Goal: Task Accomplishment & Management: Use online tool/utility

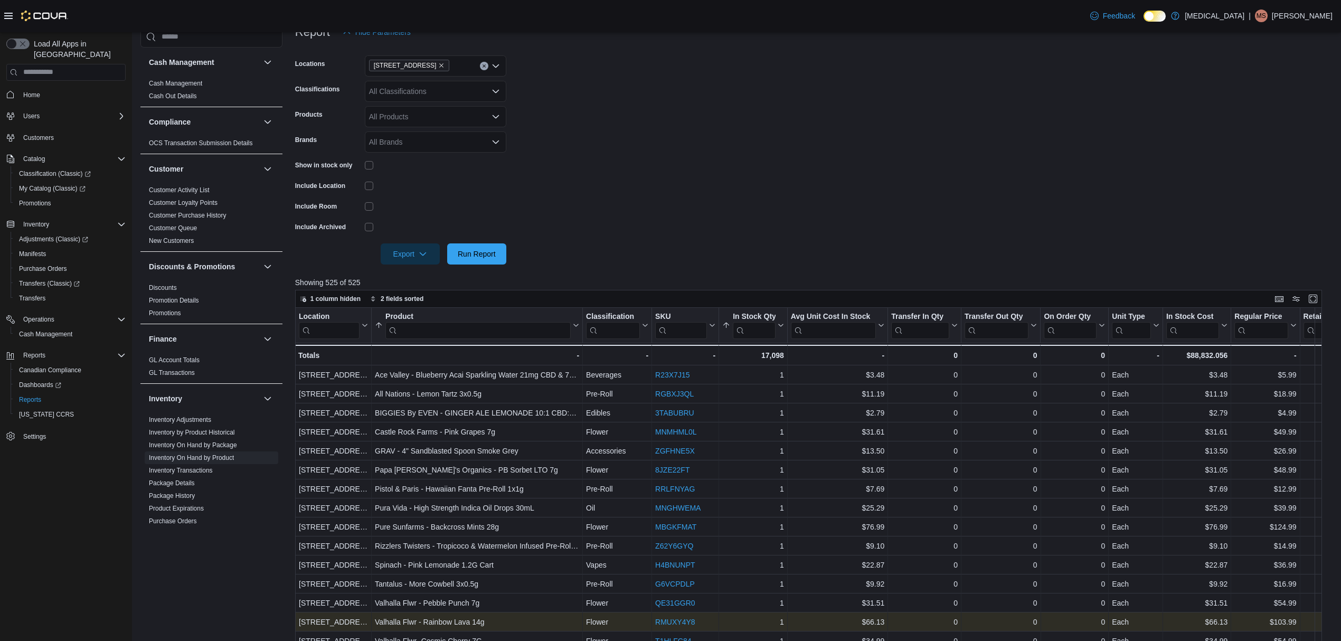
scroll to position [315, 0]
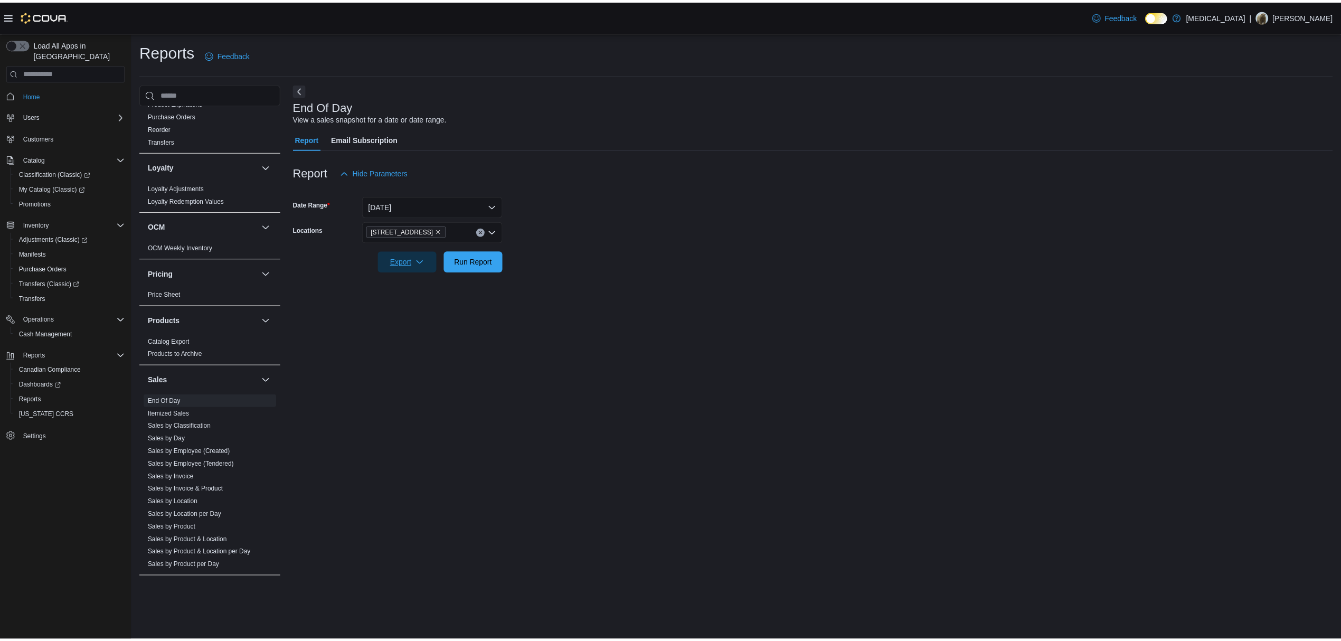
scroll to position [526, 0]
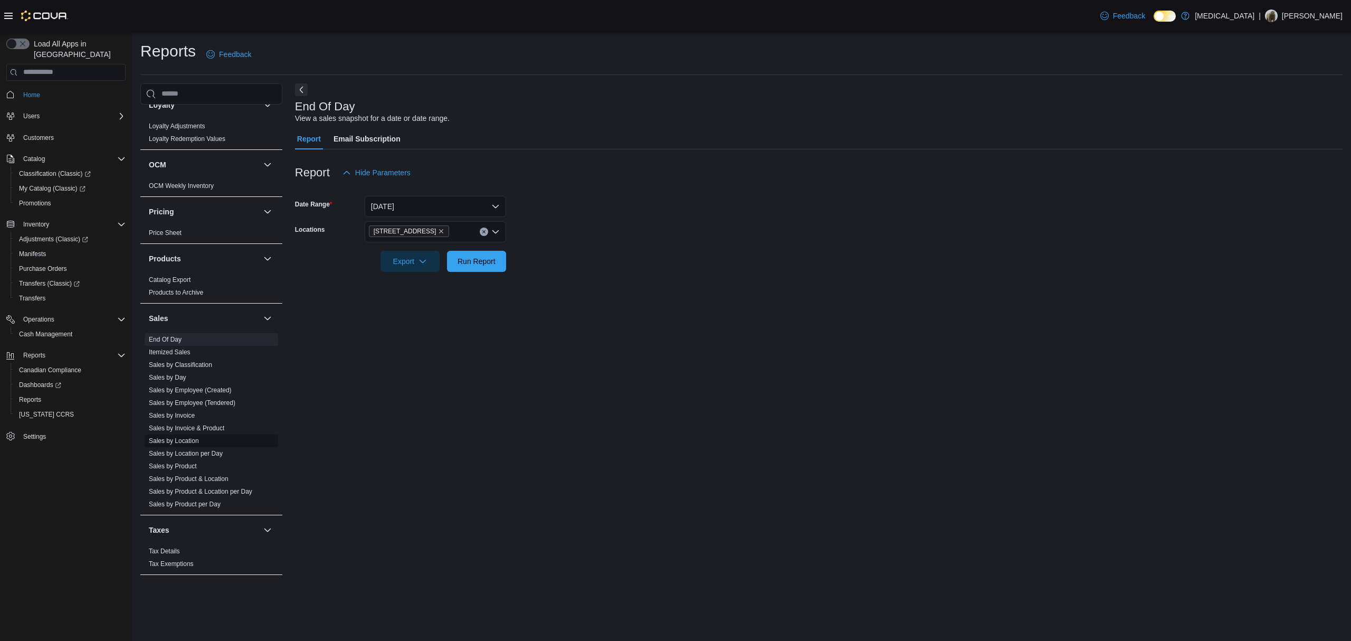
click at [184, 440] on link "Sales by Location" at bounding box center [174, 440] width 50 height 7
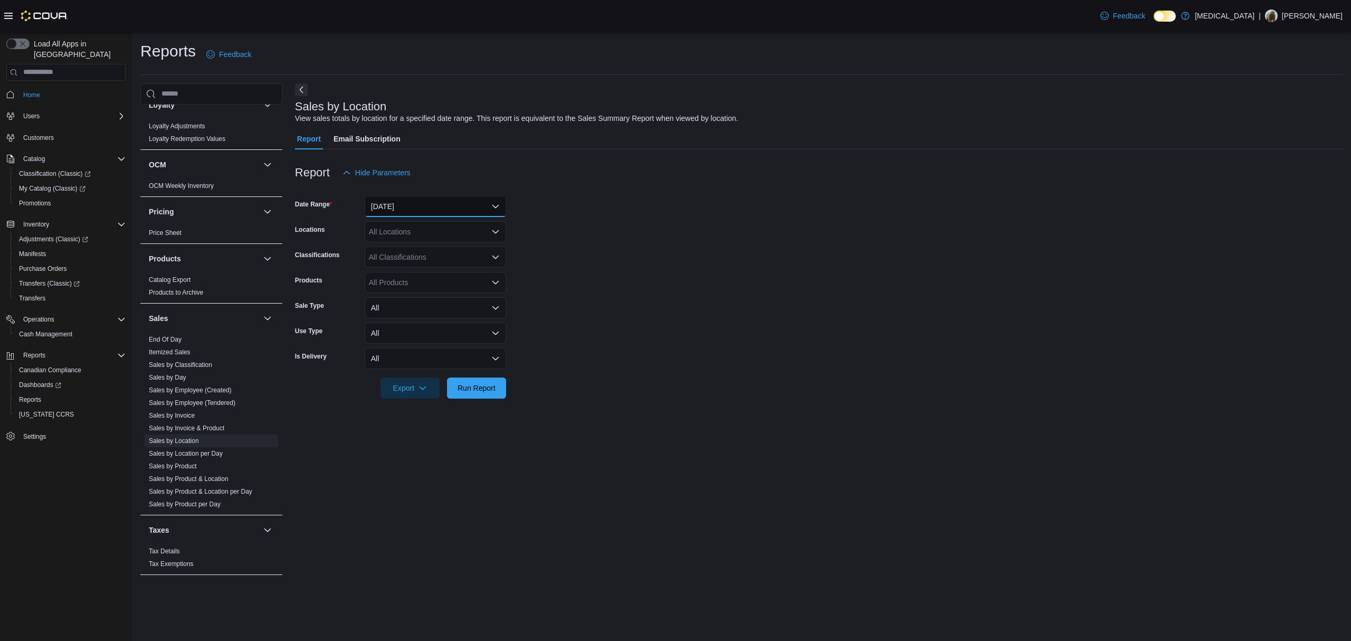
click at [416, 207] on button "Yesterday" at bounding box center [435, 206] width 141 height 21
click at [425, 254] on span "Today" at bounding box center [442, 248] width 120 height 13
click at [486, 371] on div at bounding box center [819, 373] width 1048 height 8
click at [485, 387] on span "Run Report" at bounding box center [477, 387] width 38 height 11
